Goal: Information Seeking & Learning: Learn about a topic

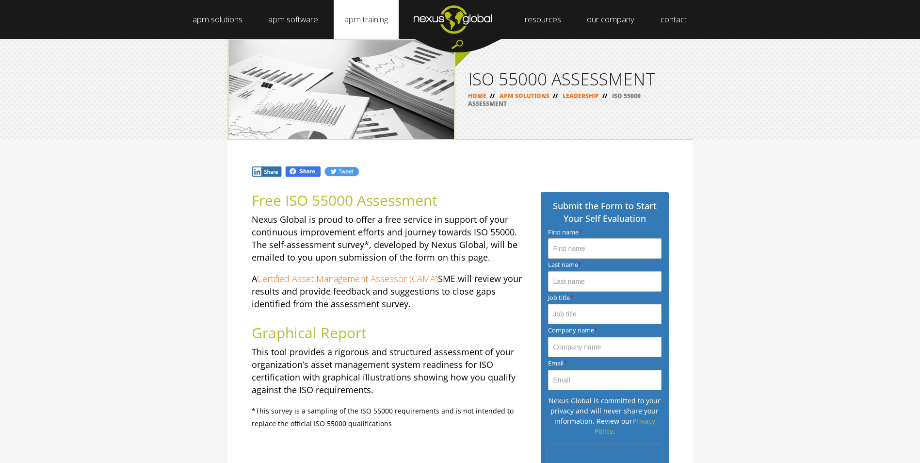
click at [385, 15] on link "apm training" at bounding box center [366, 19] width 65 height 39
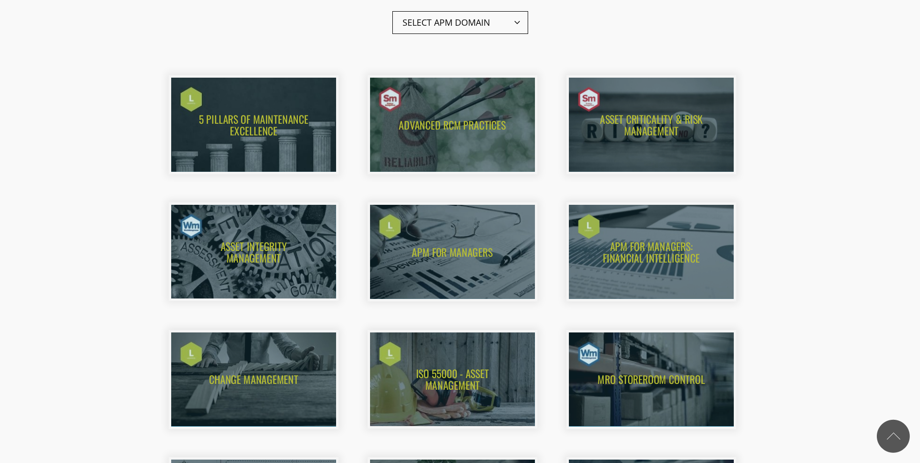
scroll to position [490, 0]
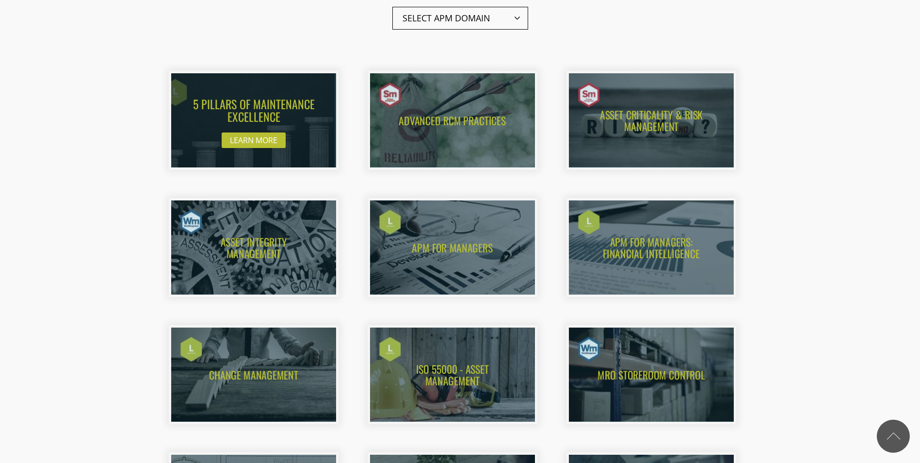
click at [237, 118] on img at bounding box center [243, 120] width 181 height 103
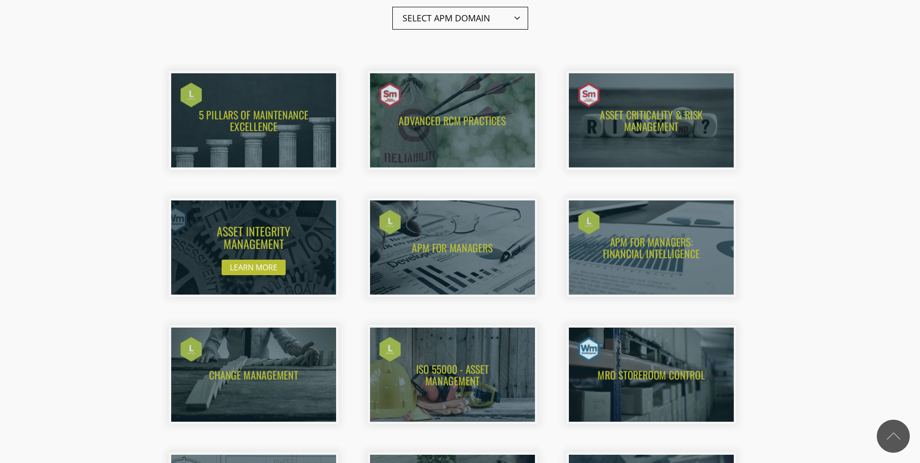
click at [246, 234] on img at bounding box center [243, 247] width 181 height 103
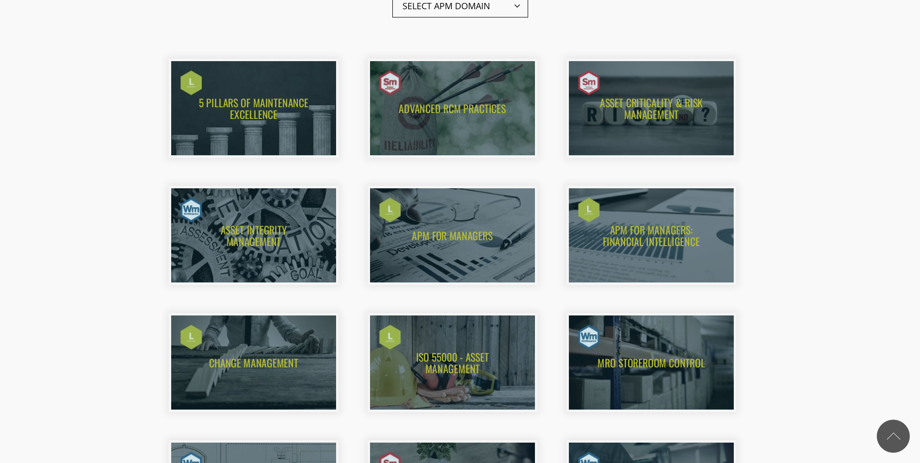
scroll to position [441, 0]
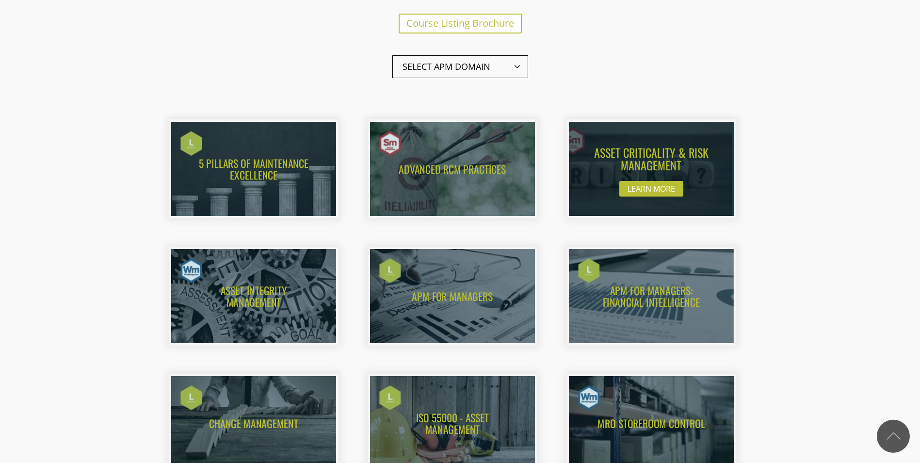
click at [654, 149] on img at bounding box center [641, 168] width 181 height 103
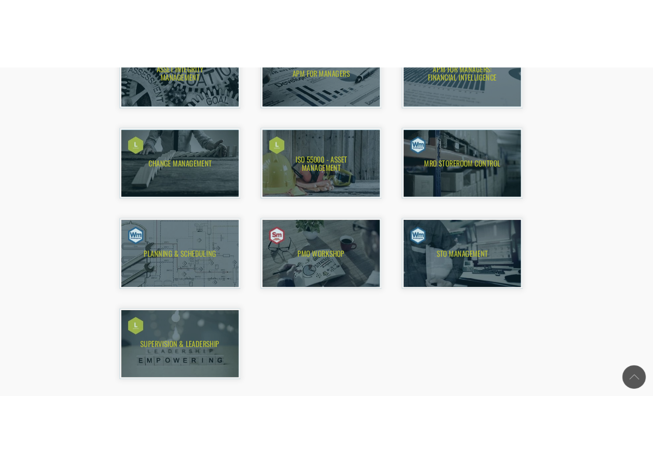
scroll to position [732, 0]
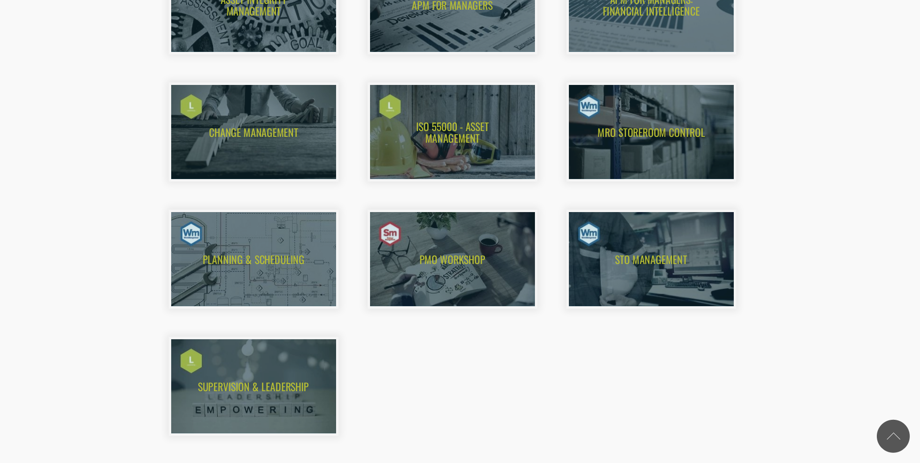
drag, startPoint x: 682, startPoint y: 338, endPoint x: 671, endPoint y: 345, distance: 13.1
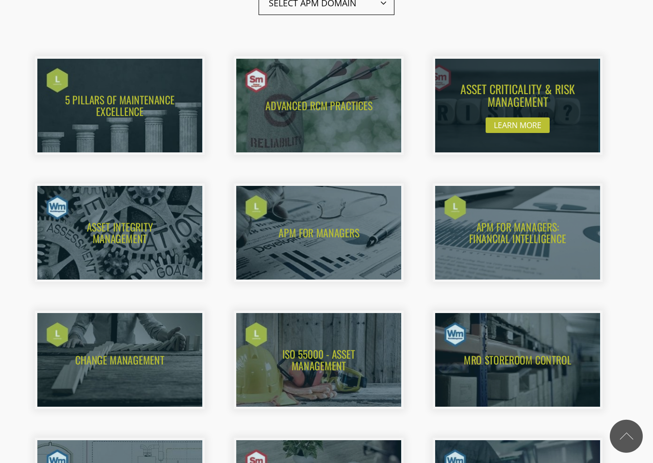
scroll to position [441, 0]
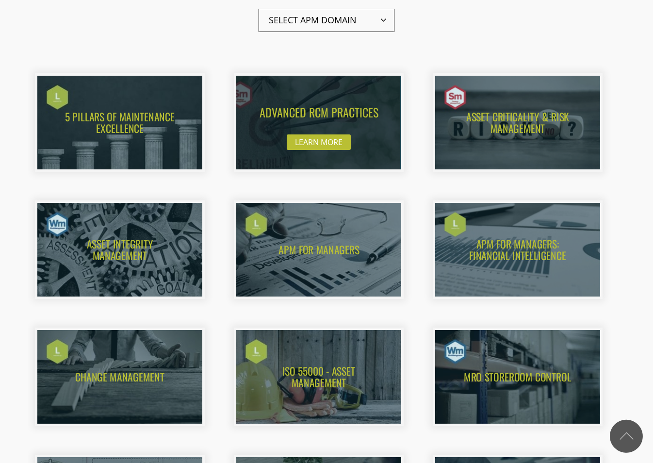
click at [334, 112] on img at bounding box center [308, 122] width 181 height 103
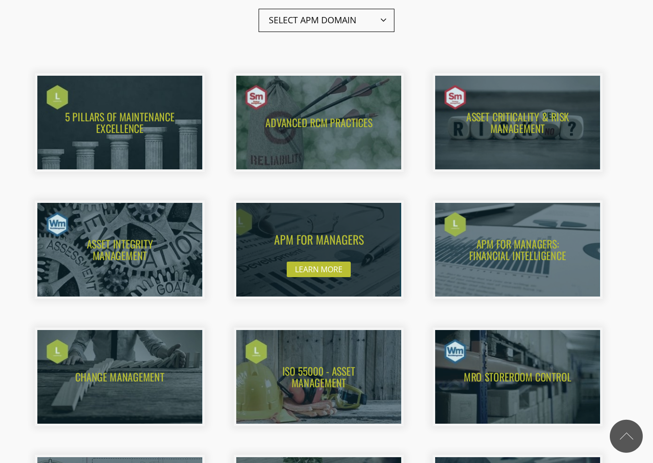
click at [316, 242] on img at bounding box center [308, 249] width 181 height 103
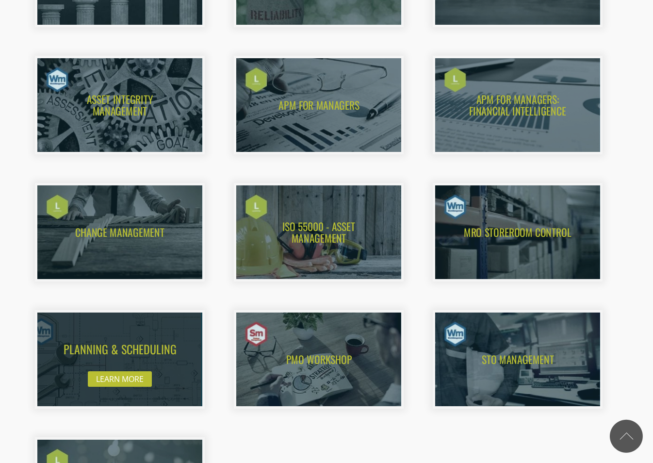
scroll to position [587, 0]
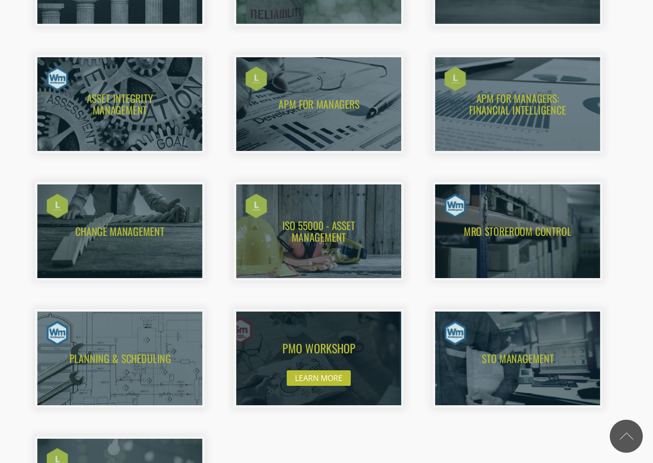
click at [331, 352] on img at bounding box center [308, 357] width 181 height 103
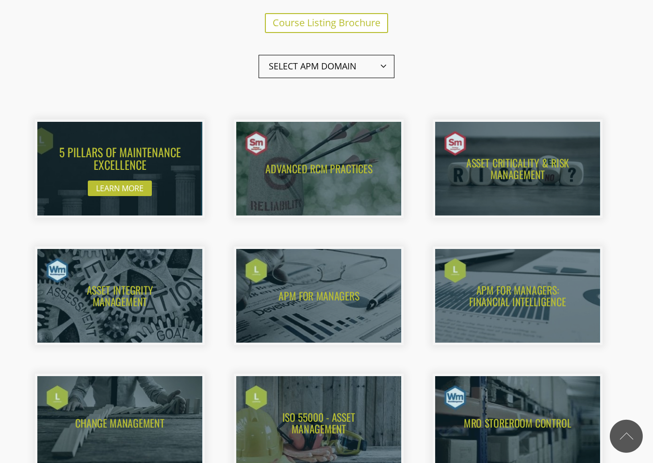
scroll to position [393, 0]
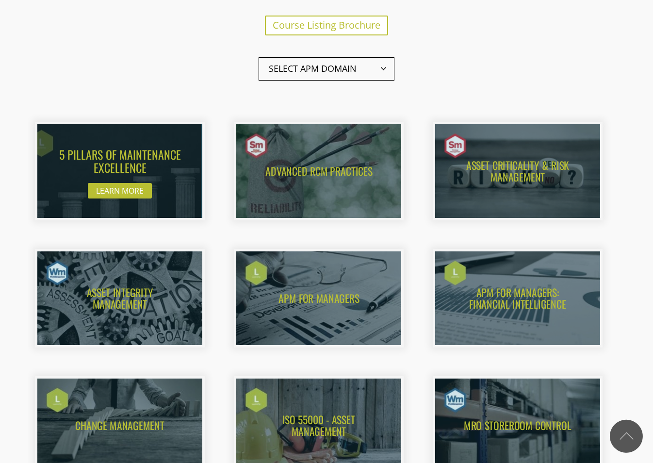
click at [121, 162] on img at bounding box center [109, 170] width 181 height 103
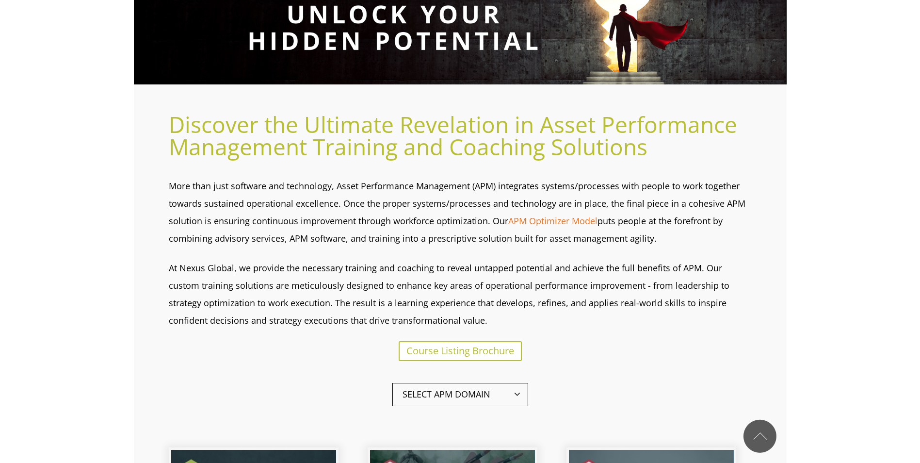
scroll to position [0, 0]
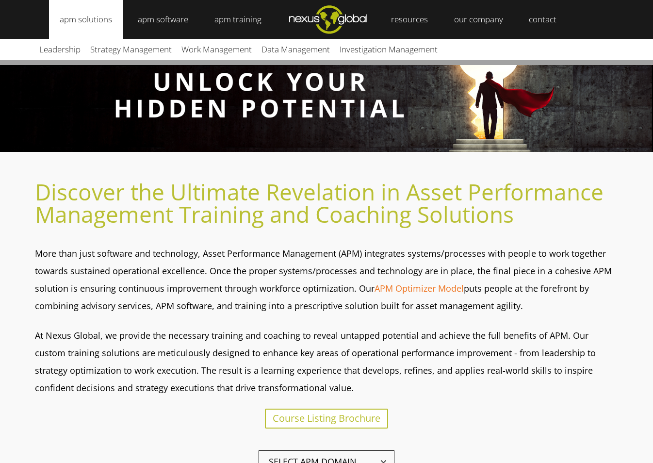
click at [93, 18] on link "apm solutions" at bounding box center [86, 19] width 74 height 39
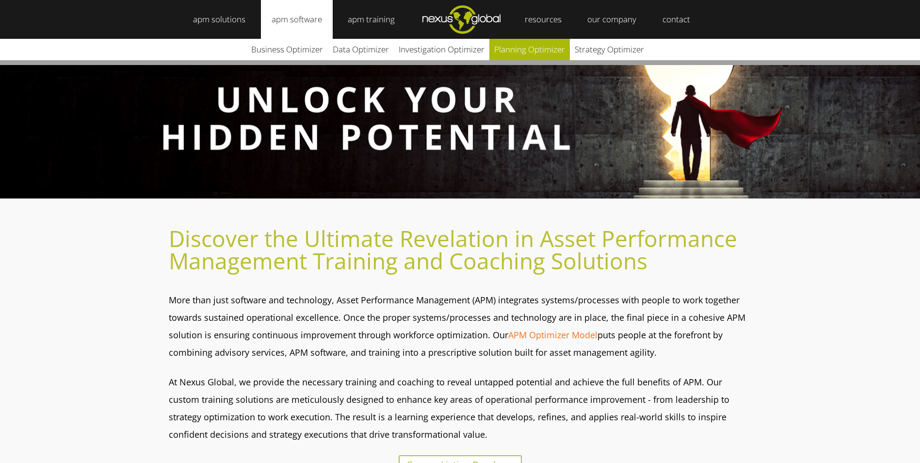
click at [535, 50] on link "Planning Optimizer" at bounding box center [529, 49] width 80 height 21
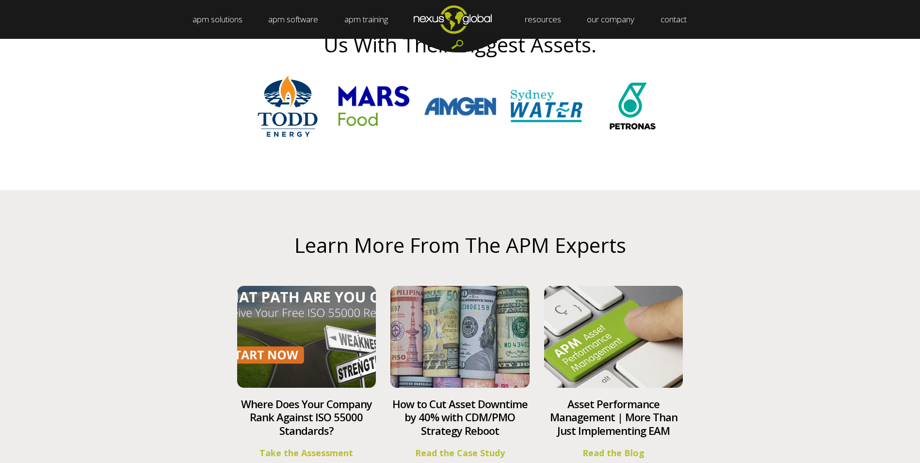
scroll to position [2327, 0]
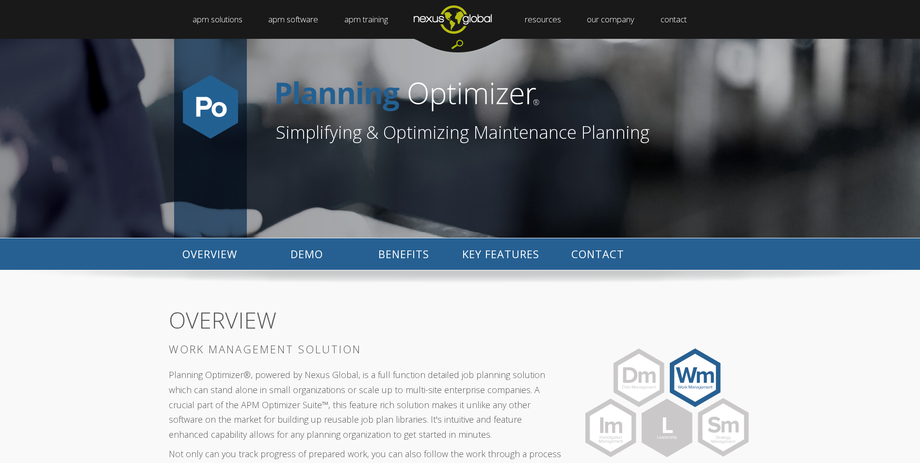
click at [644, 370] on polygon at bounding box center [639, 378] width 42 height 48
click at [613, 423] on icon at bounding box center [613, 427] width 17 height 12
click at [640, 382] on polygon at bounding box center [639, 378] width 42 height 48
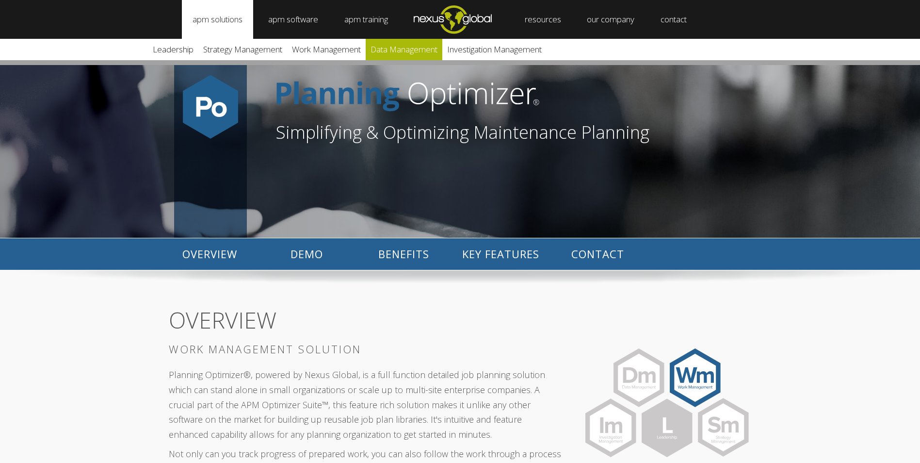
click at [395, 49] on link "Data Management" at bounding box center [404, 49] width 77 height 21
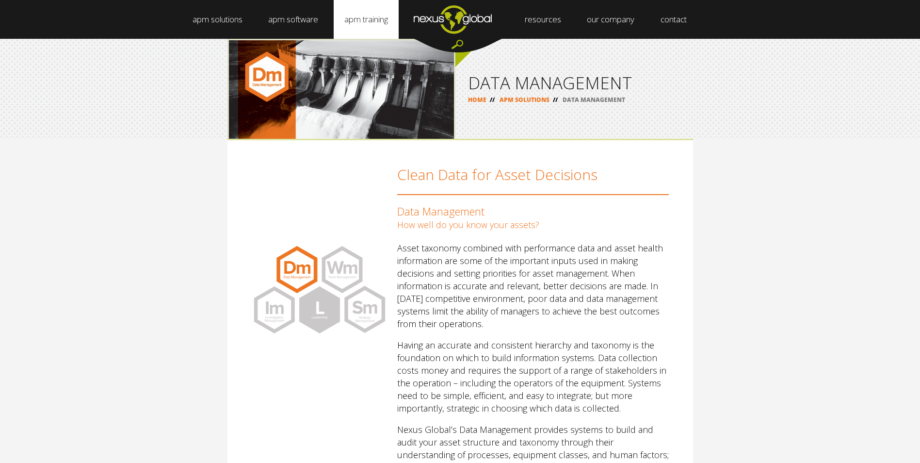
click at [367, 16] on link "apm training" at bounding box center [366, 19] width 65 height 39
